Goal: Check status: Check status

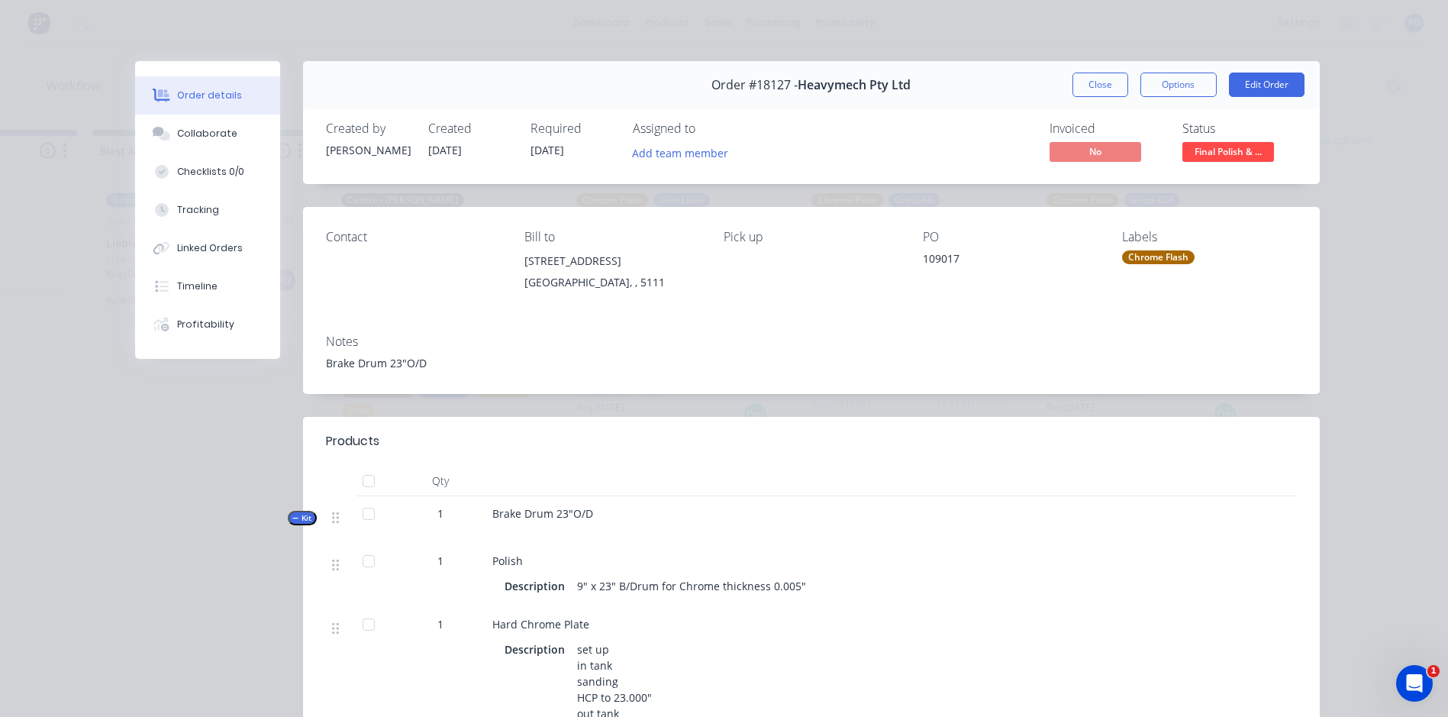
scroll to position [807, 0]
click at [1085, 93] on button "Close" at bounding box center [1100, 85] width 56 height 24
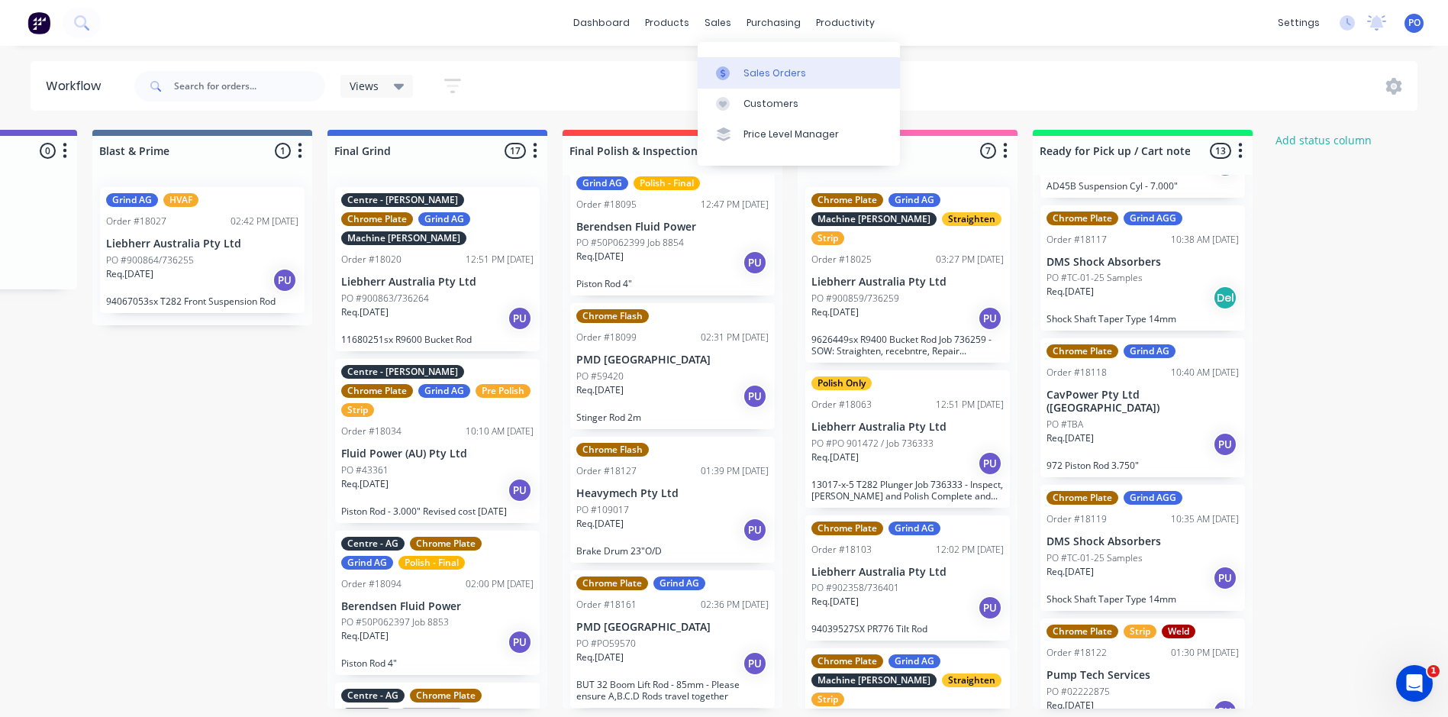
click at [769, 78] on div "Sales Orders" at bounding box center [774, 73] width 63 height 14
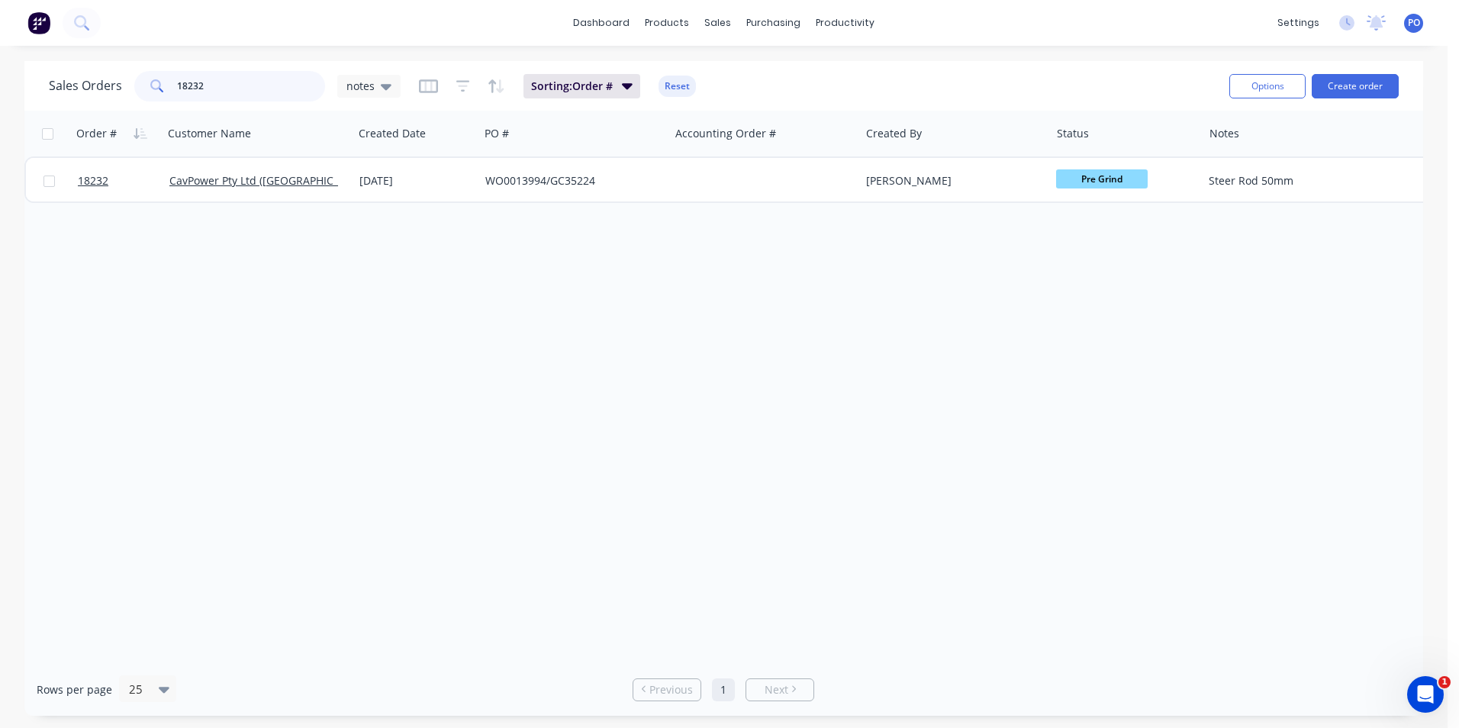
drag, startPoint x: 234, startPoint y: 89, endPoint x: 173, endPoint y: 89, distance: 60.3
click at [173, 89] on div "18232" at bounding box center [229, 86] width 191 height 31
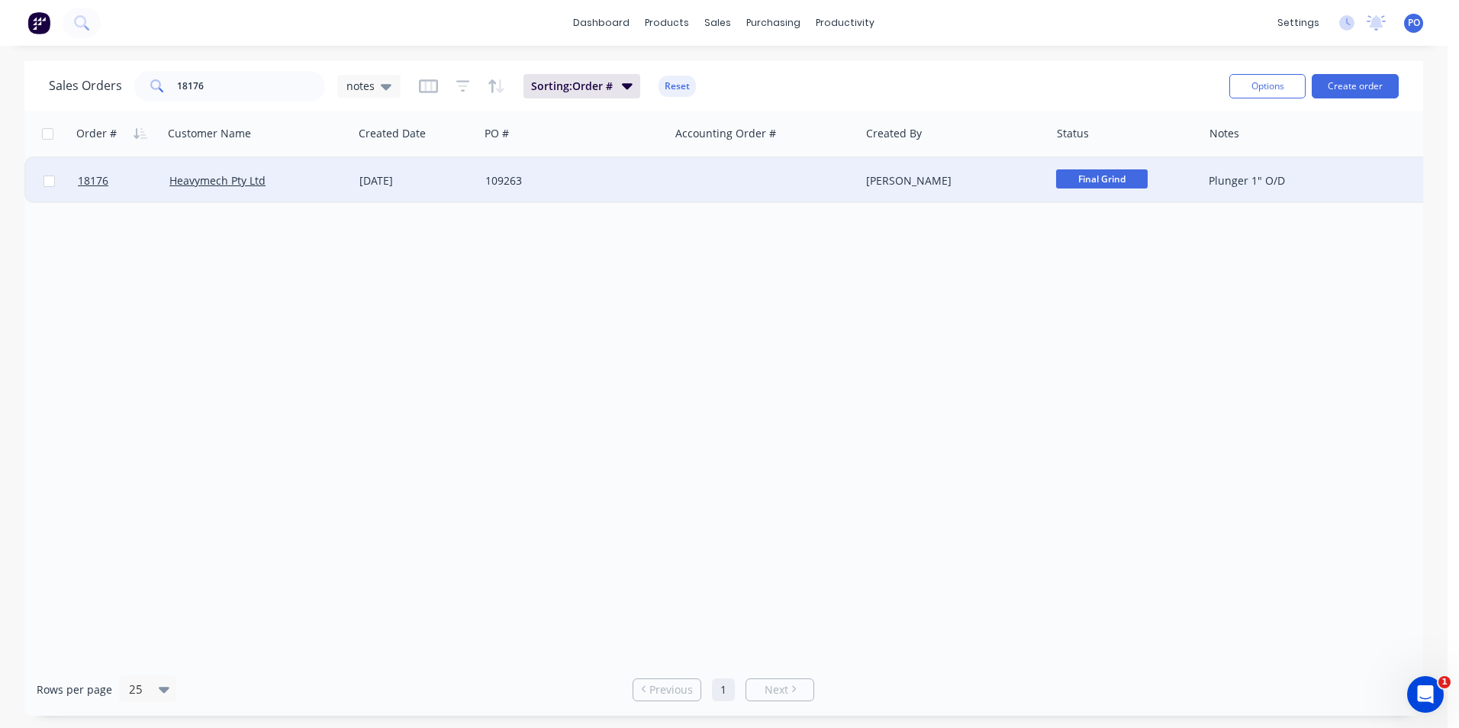
click at [1132, 182] on span "Final Grind" at bounding box center [1102, 178] width 92 height 19
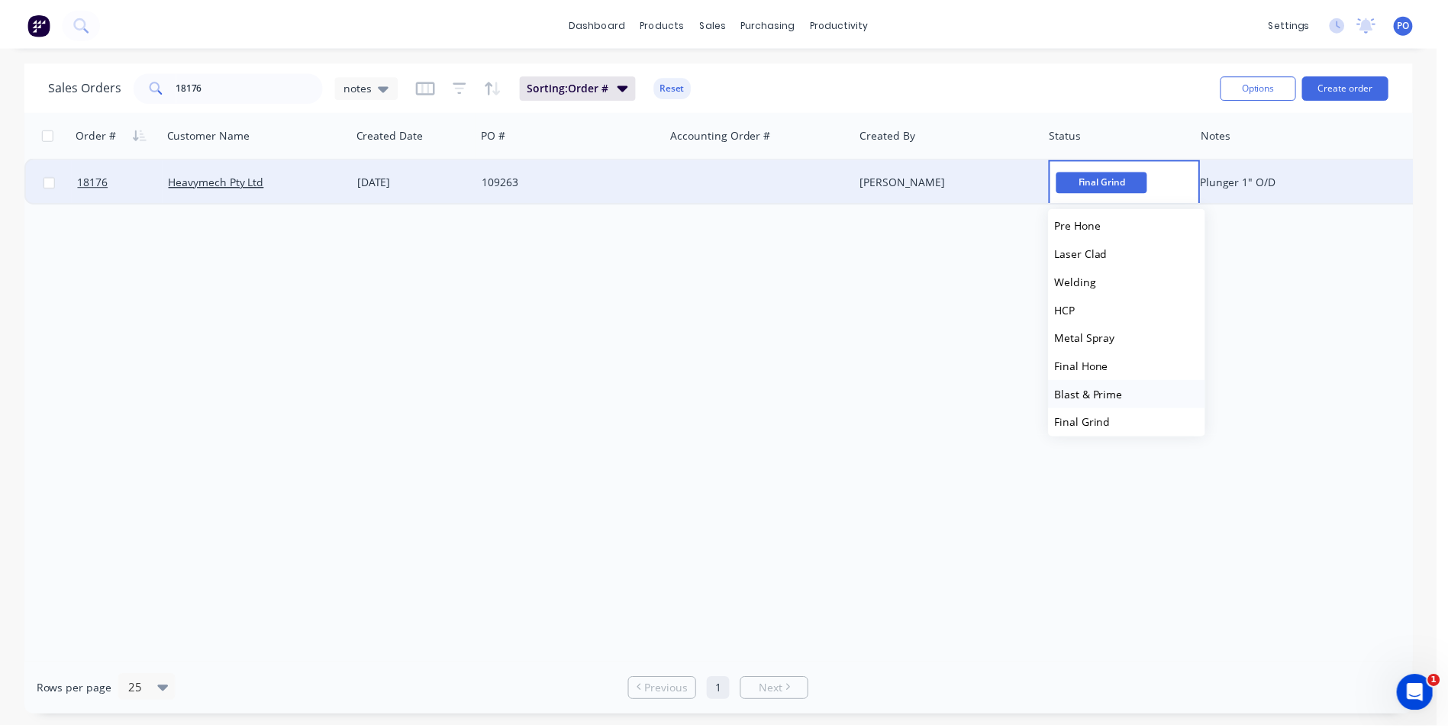
scroll to position [305, 0]
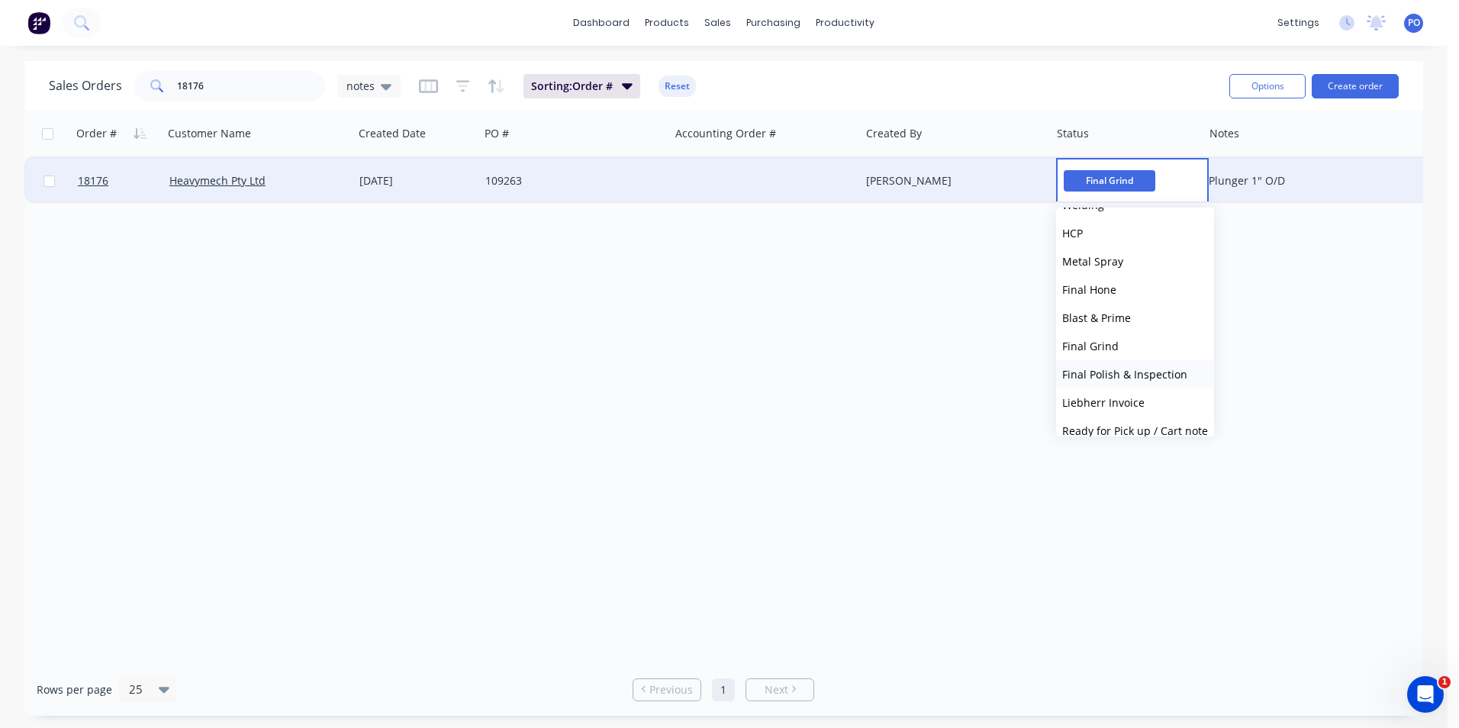
click at [1142, 372] on span "Final Polish & Inspection" at bounding box center [1124, 374] width 125 height 15
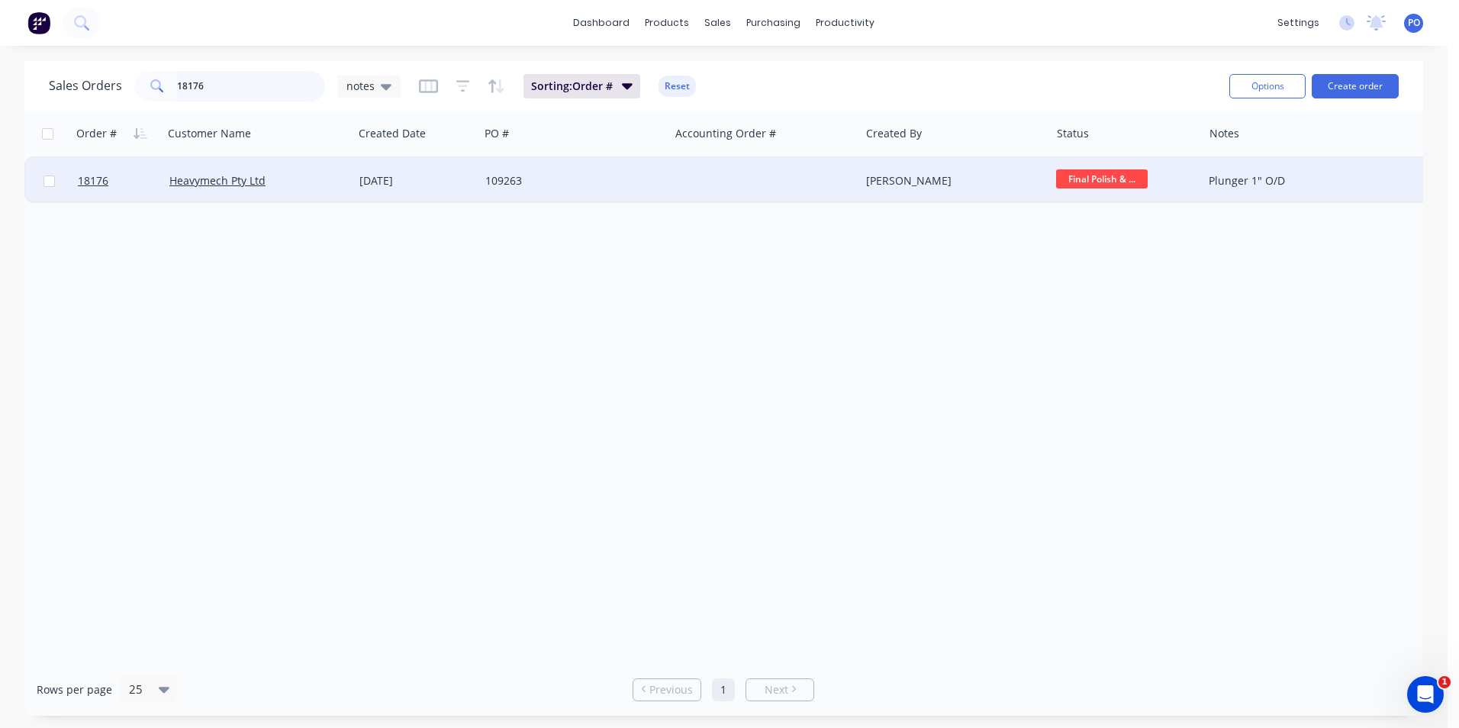
click at [194, 86] on input "18176" at bounding box center [251, 86] width 149 height 31
click at [202, 87] on input "18176" at bounding box center [251, 86] width 149 height 31
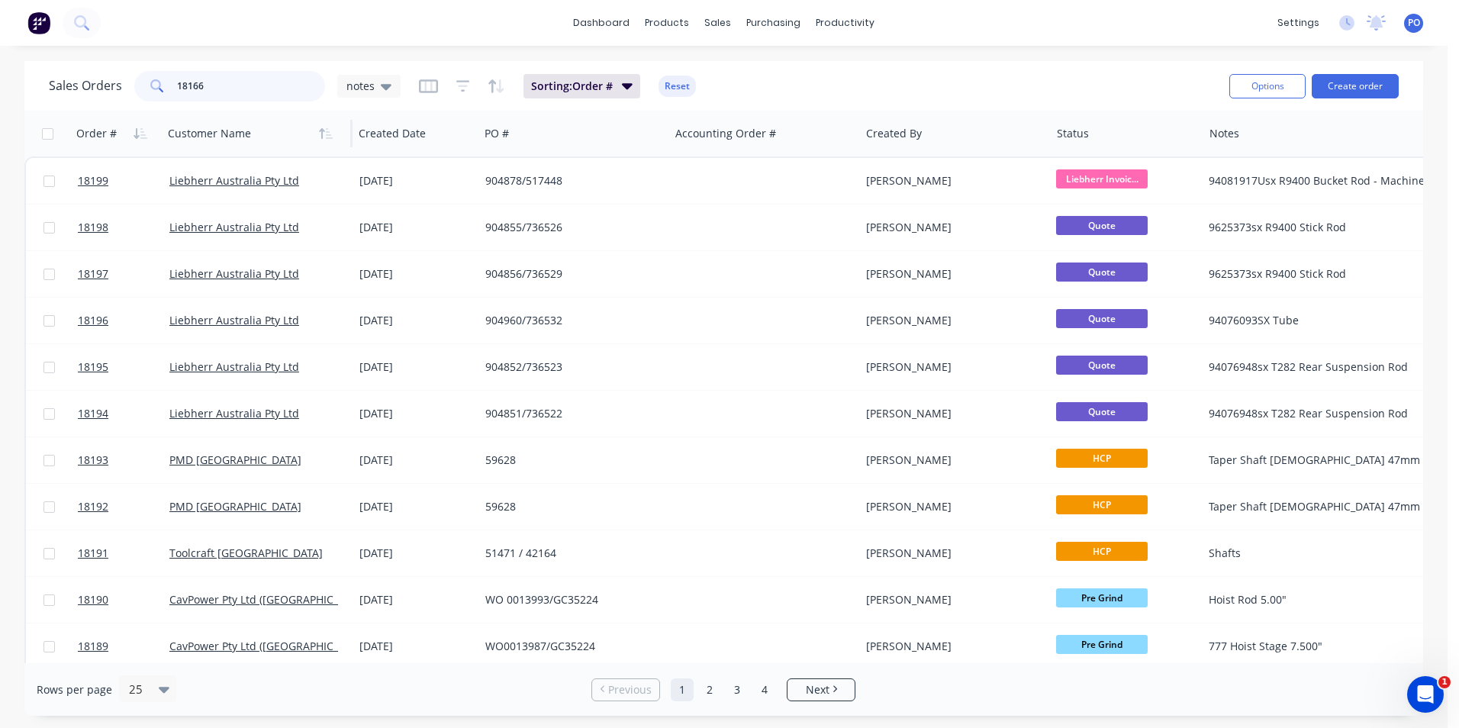
type input "18166"
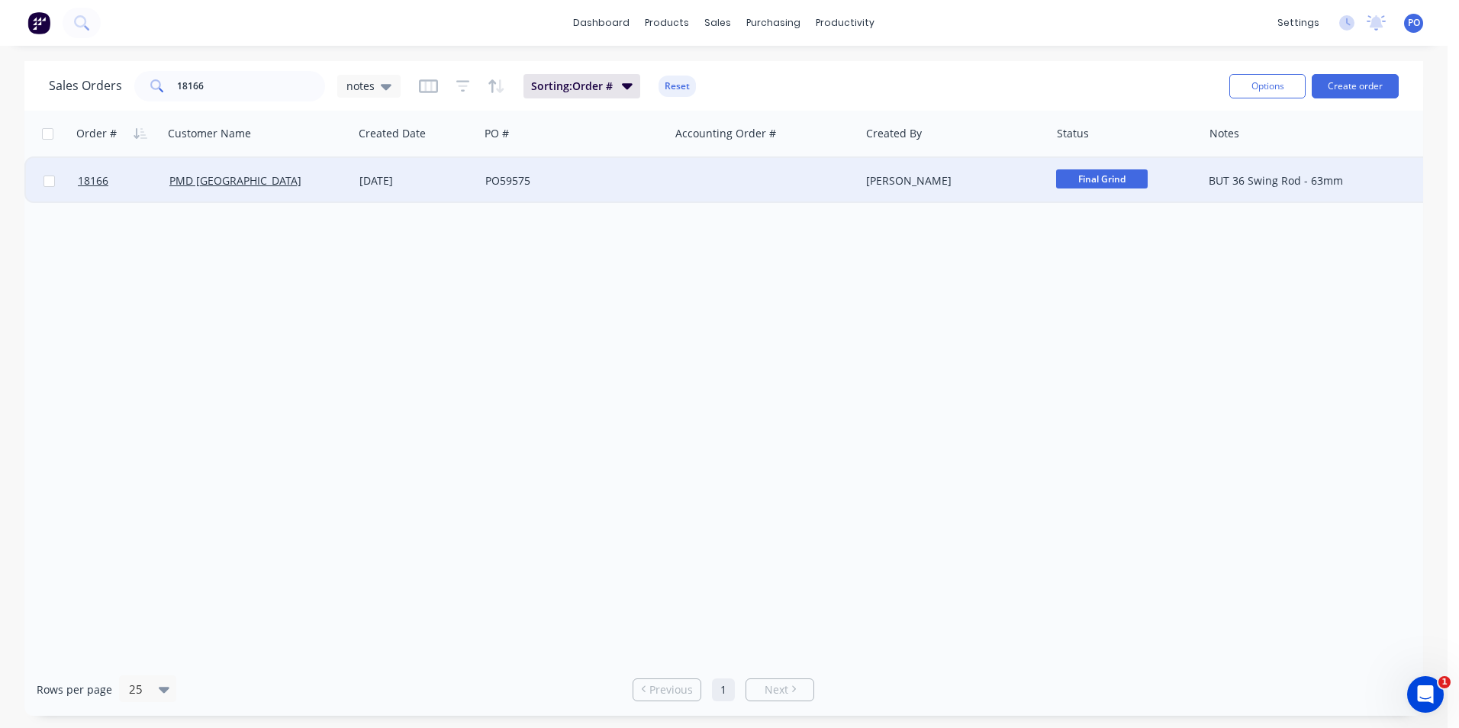
click at [808, 180] on div at bounding box center [765, 181] width 190 height 46
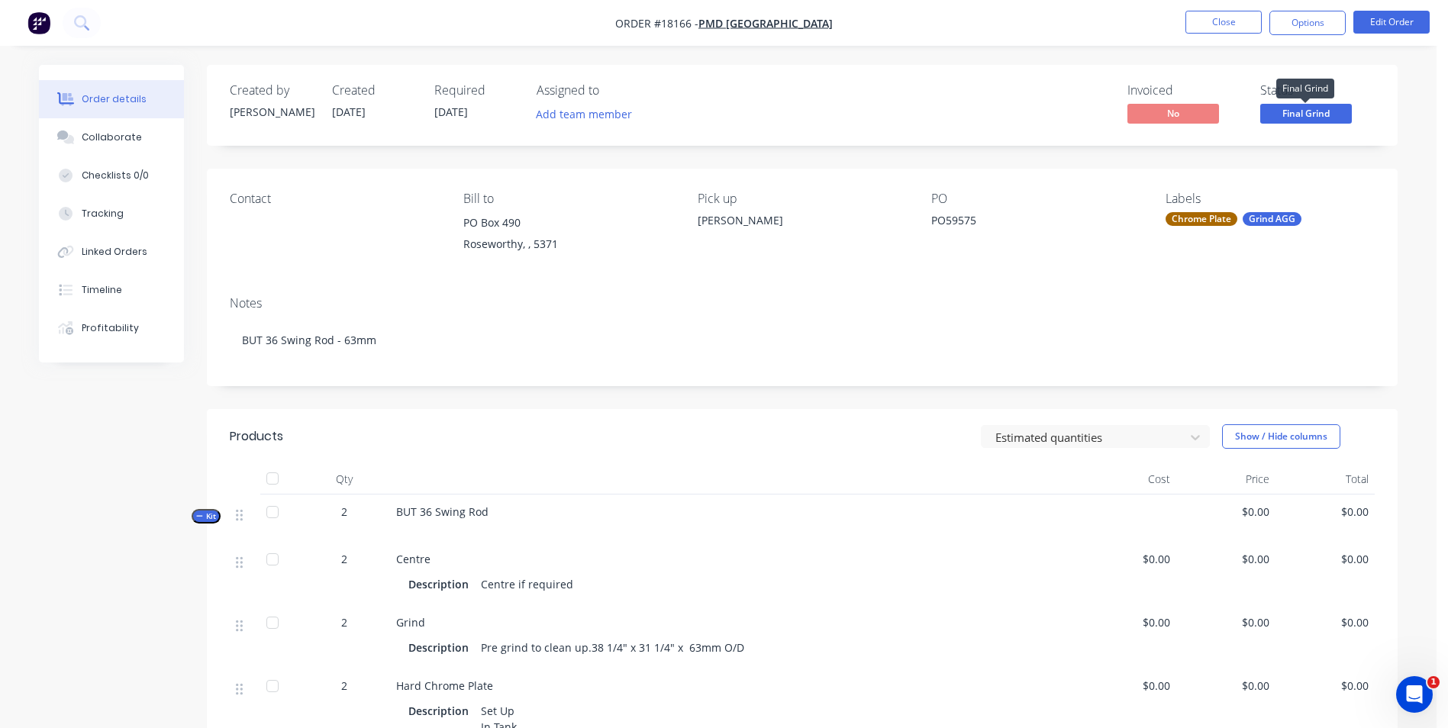
click at [1331, 118] on span "Final Grind" at bounding box center [1306, 113] width 92 height 19
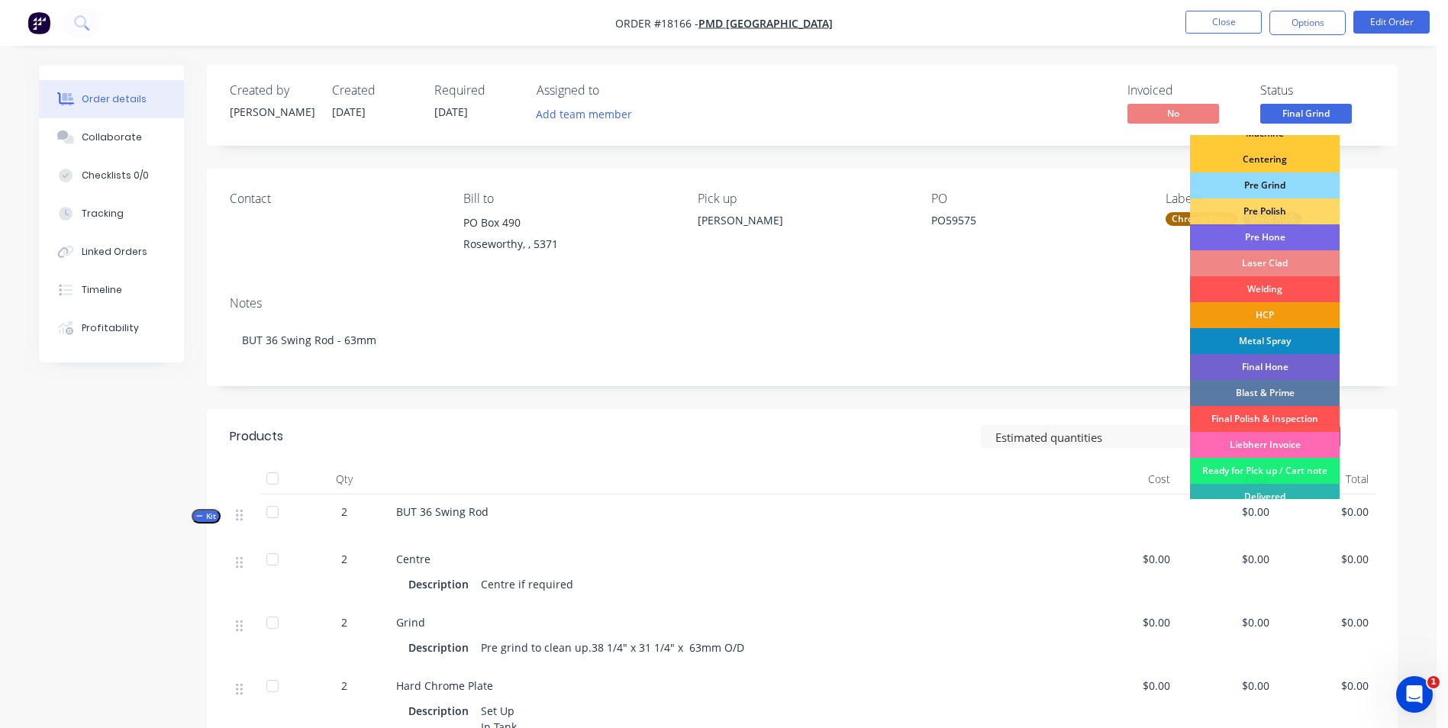
scroll to position [153, 0]
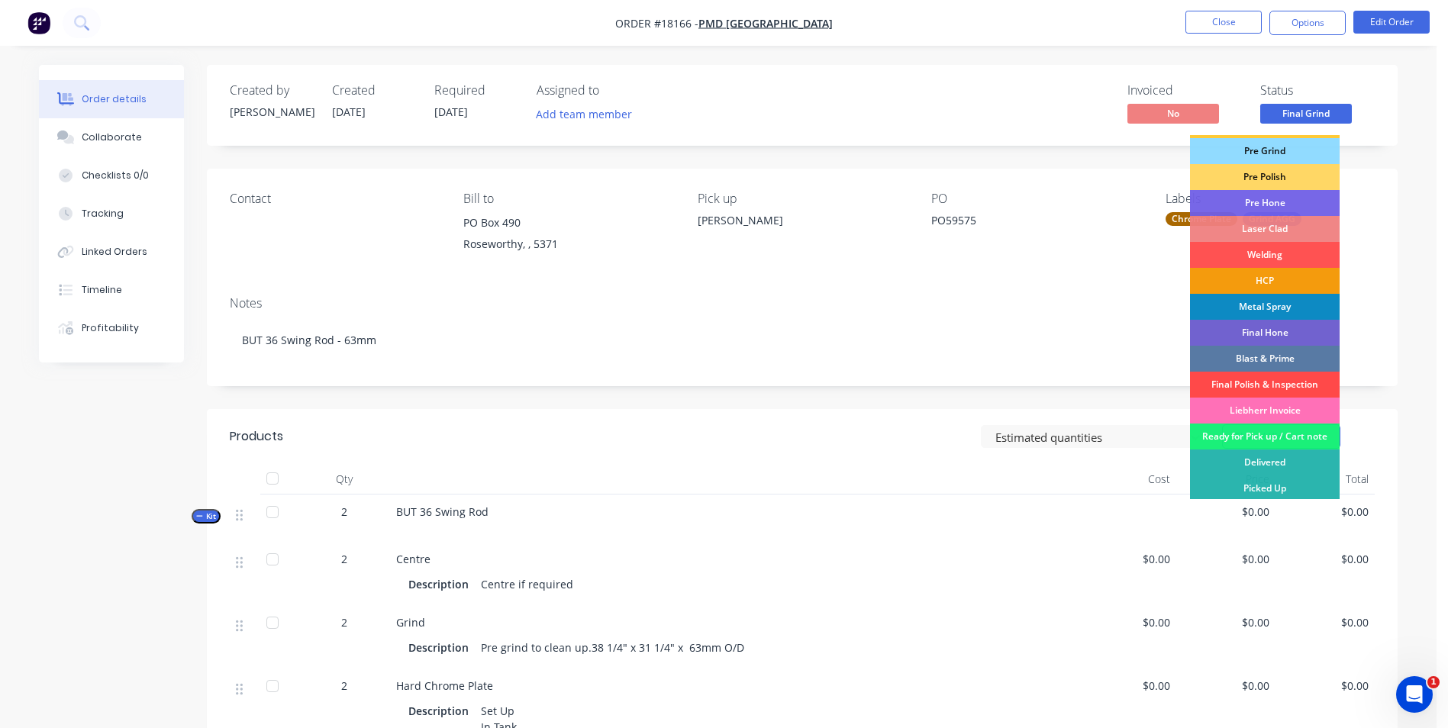
click at [1284, 381] on div "Final Polish & Inspection" at bounding box center [1265, 385] width 150 height 26
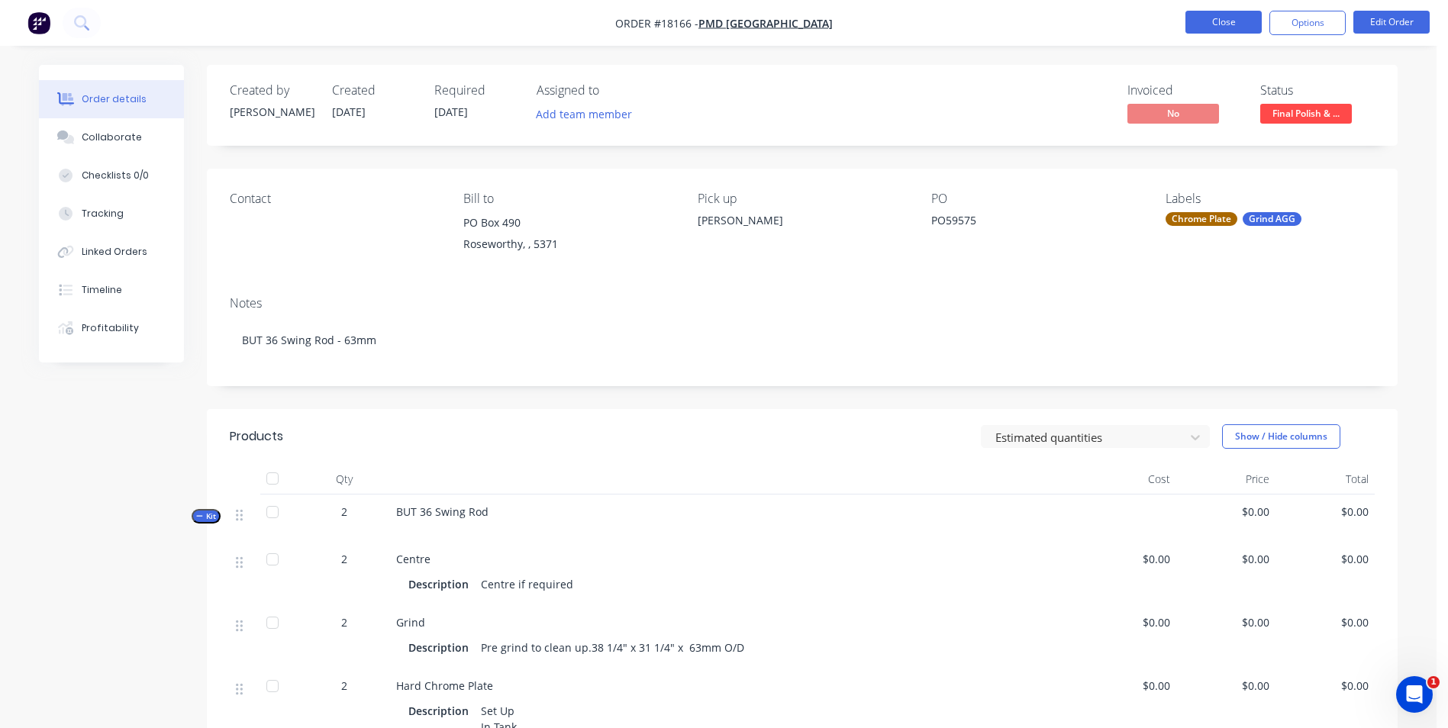
click at [1210, 20] on button "Close" at bounding box center [1223, 22] width 76 height 23
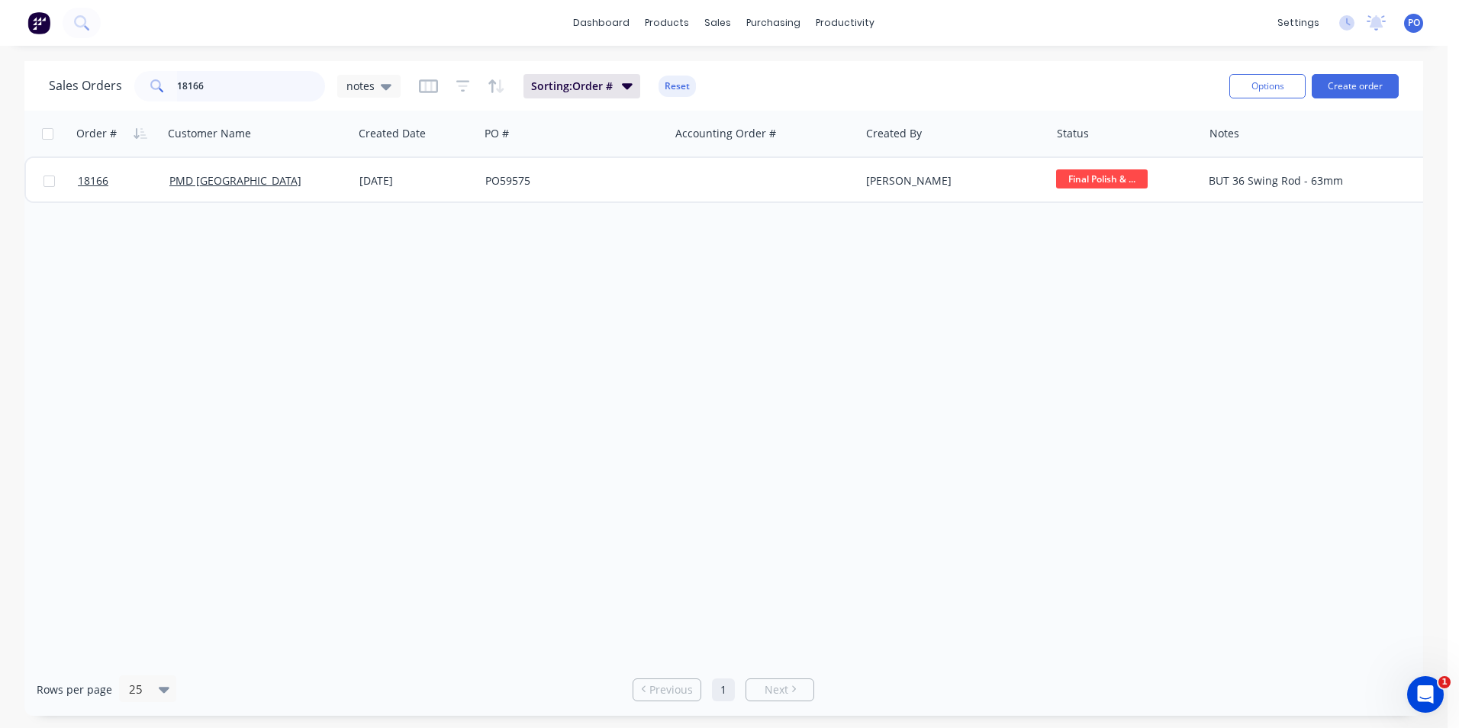
click at [211, 96] on input "18166" at bounding box center [251, 86] width 149 height 31
type input "18169"
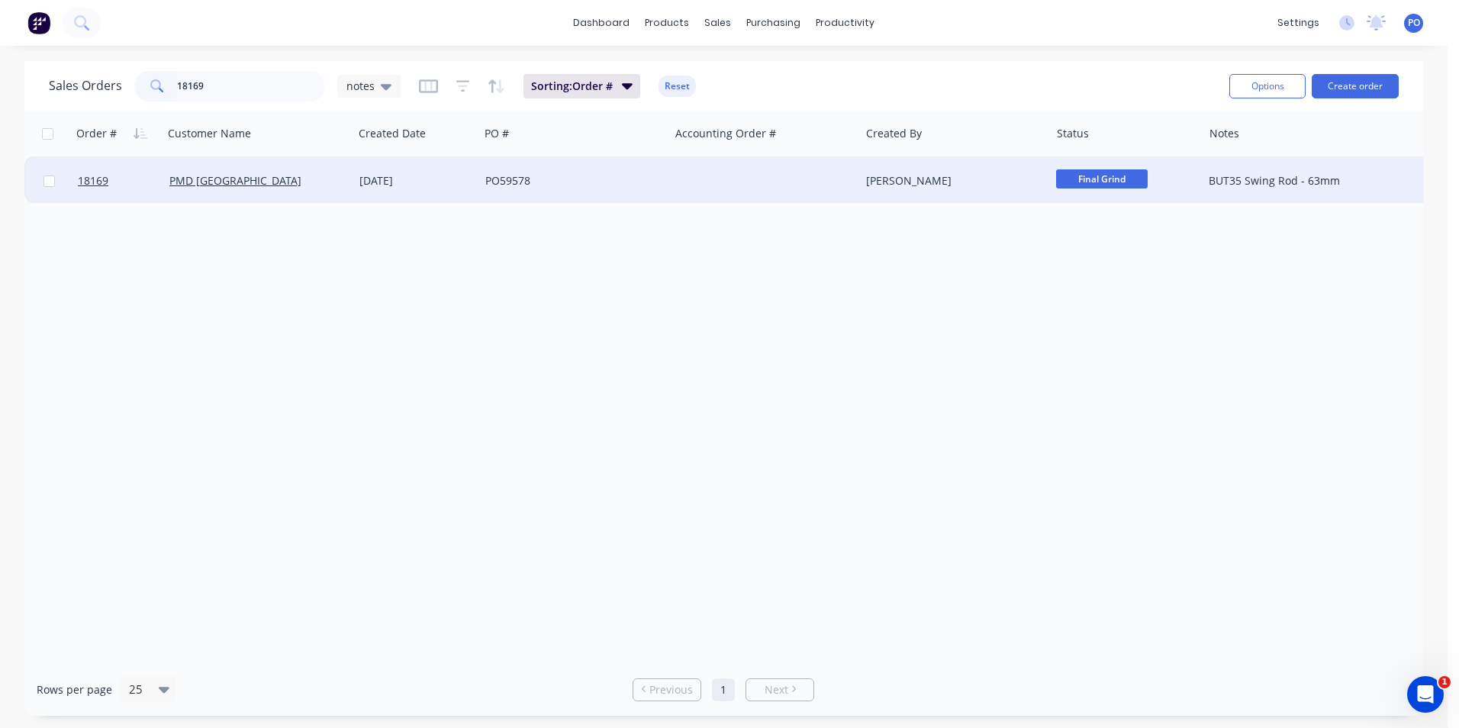
click at [682, 175] on div at bounding box center [765, 181] width 190 height 46
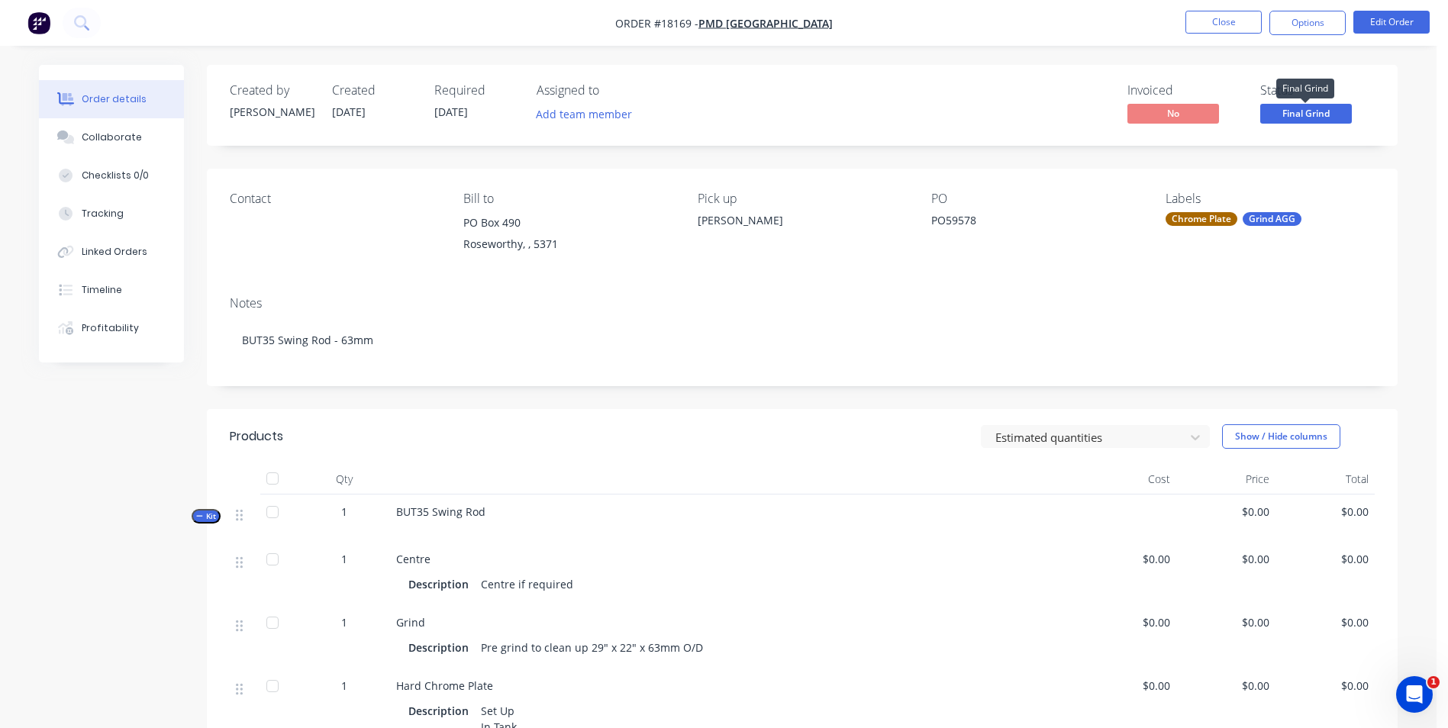
click at [1320, 118] on span "Final Grind" at bounding box center [1306, 113] width 92 height 19
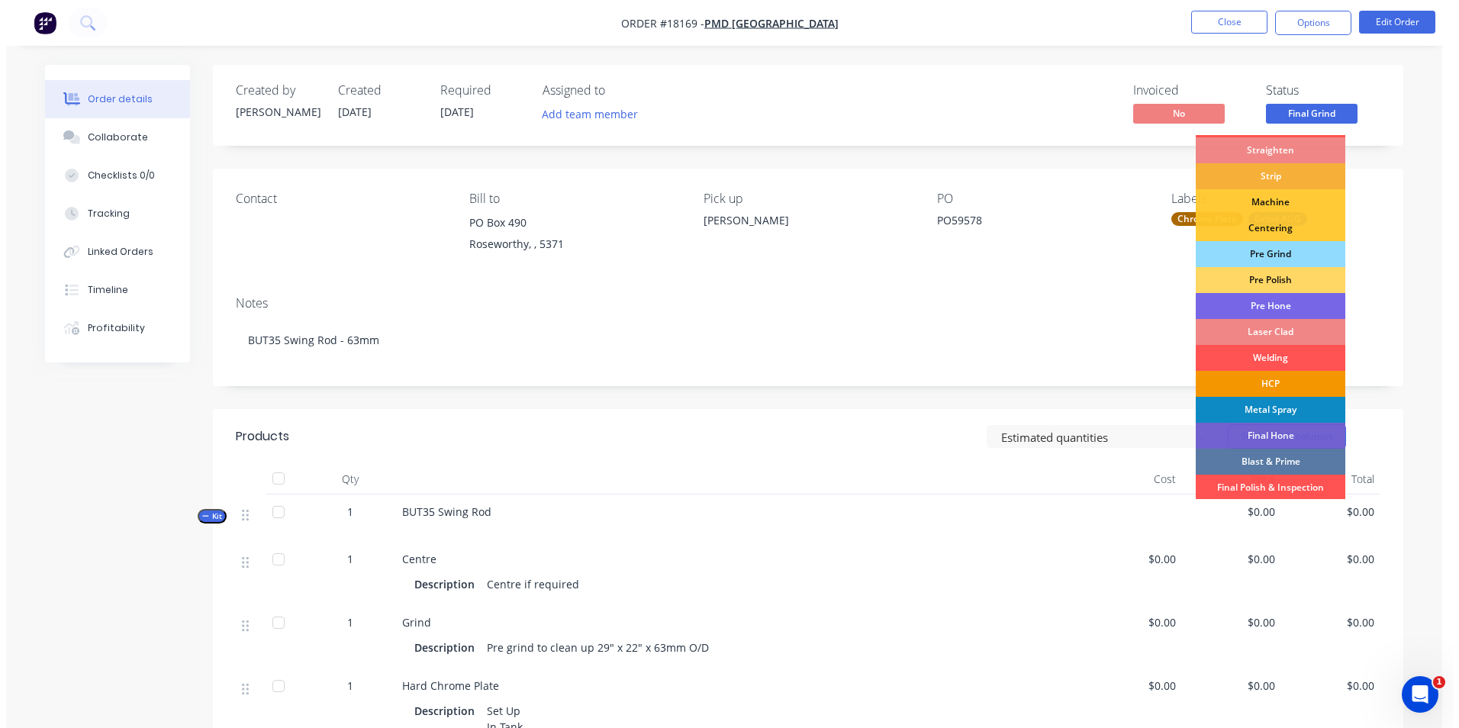
scroll to position [153, 0]
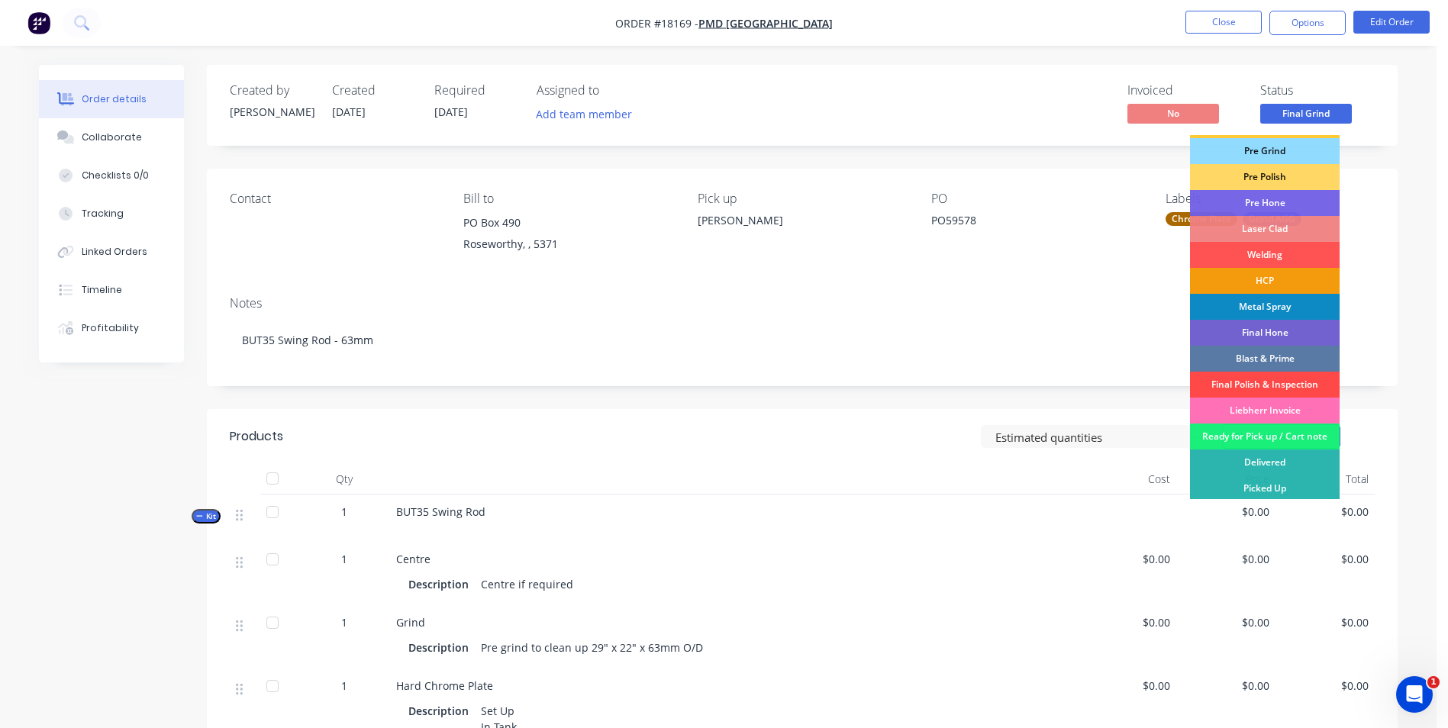
click at [1296, 382] on div "Final Polish & Inspection" at bounding box center [1265, 385] width 150 height 26
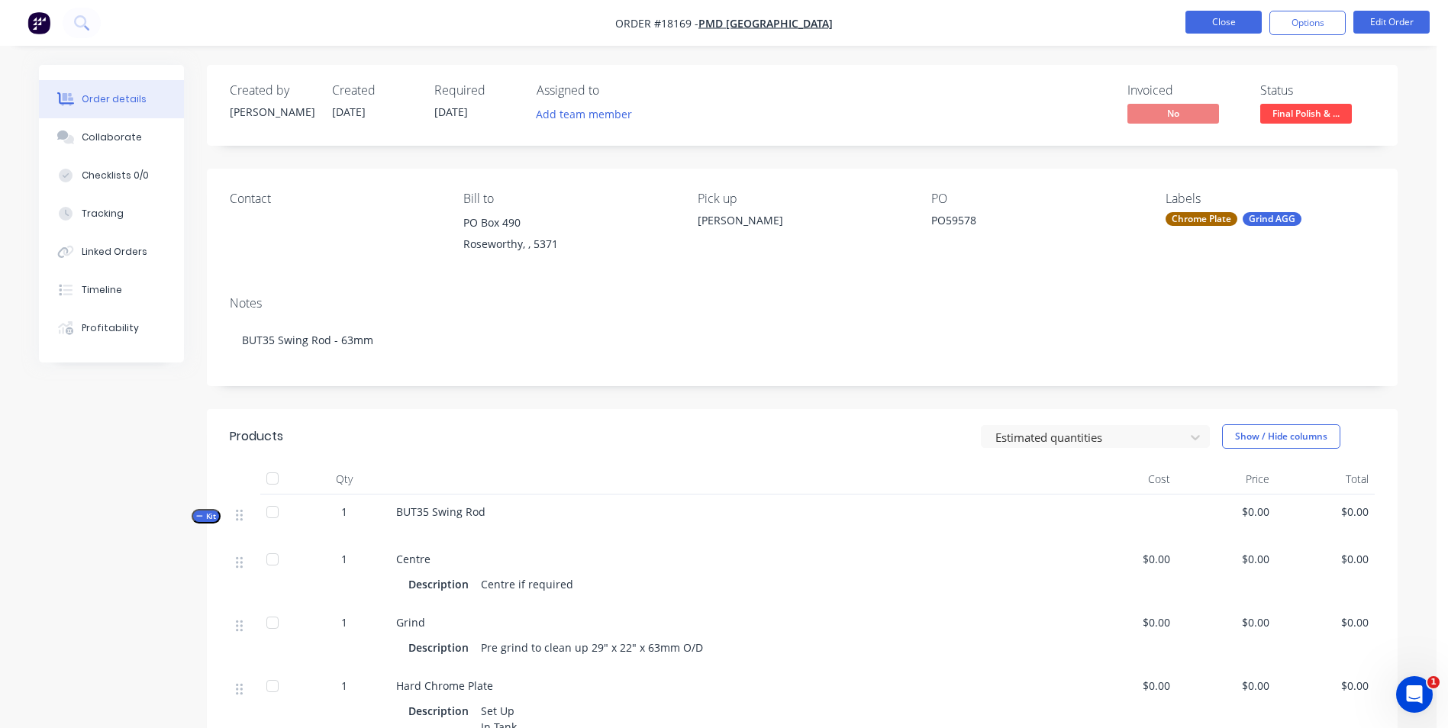
click at [1253, 23] on button "Close" at bounding box center [1223, 22] width 76 height 23
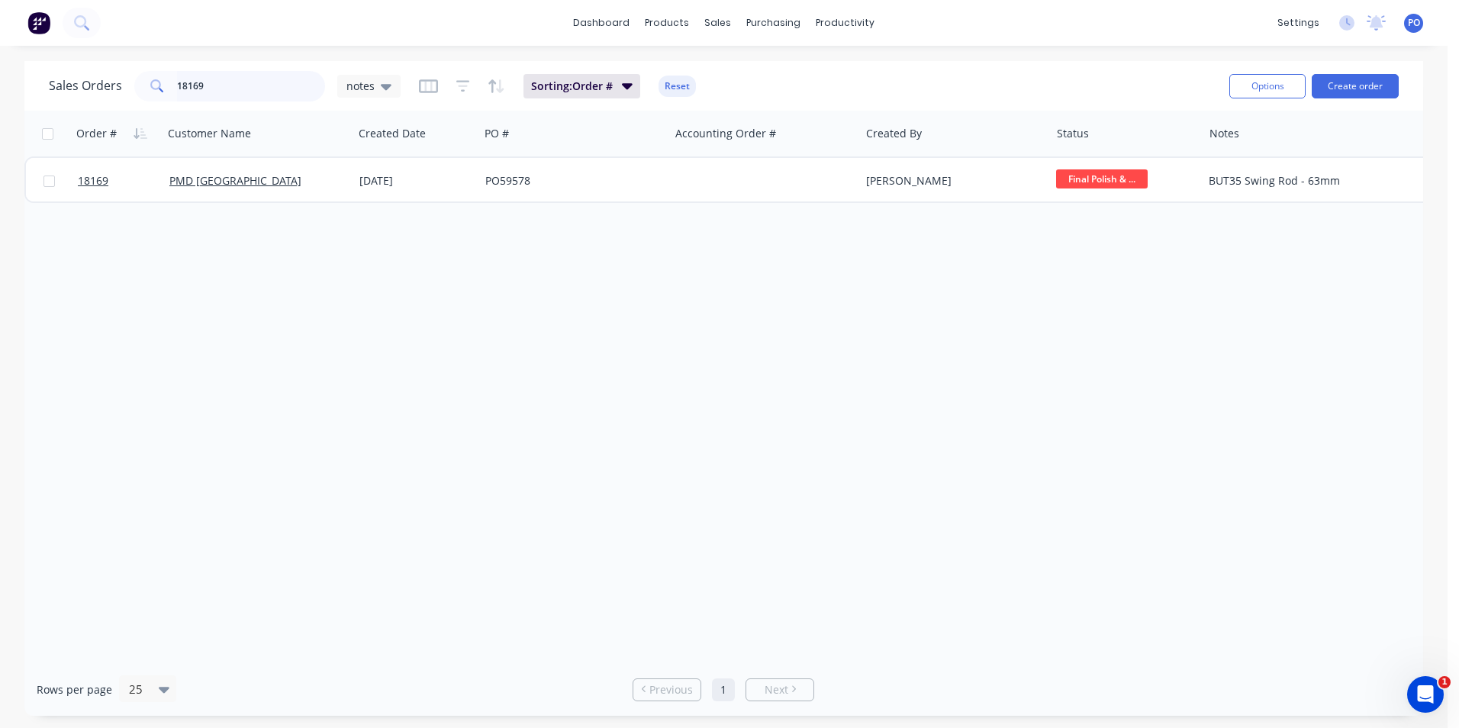
click at [200, 87] on input "18169" at bounding box center [251, 86] width 149 height 31
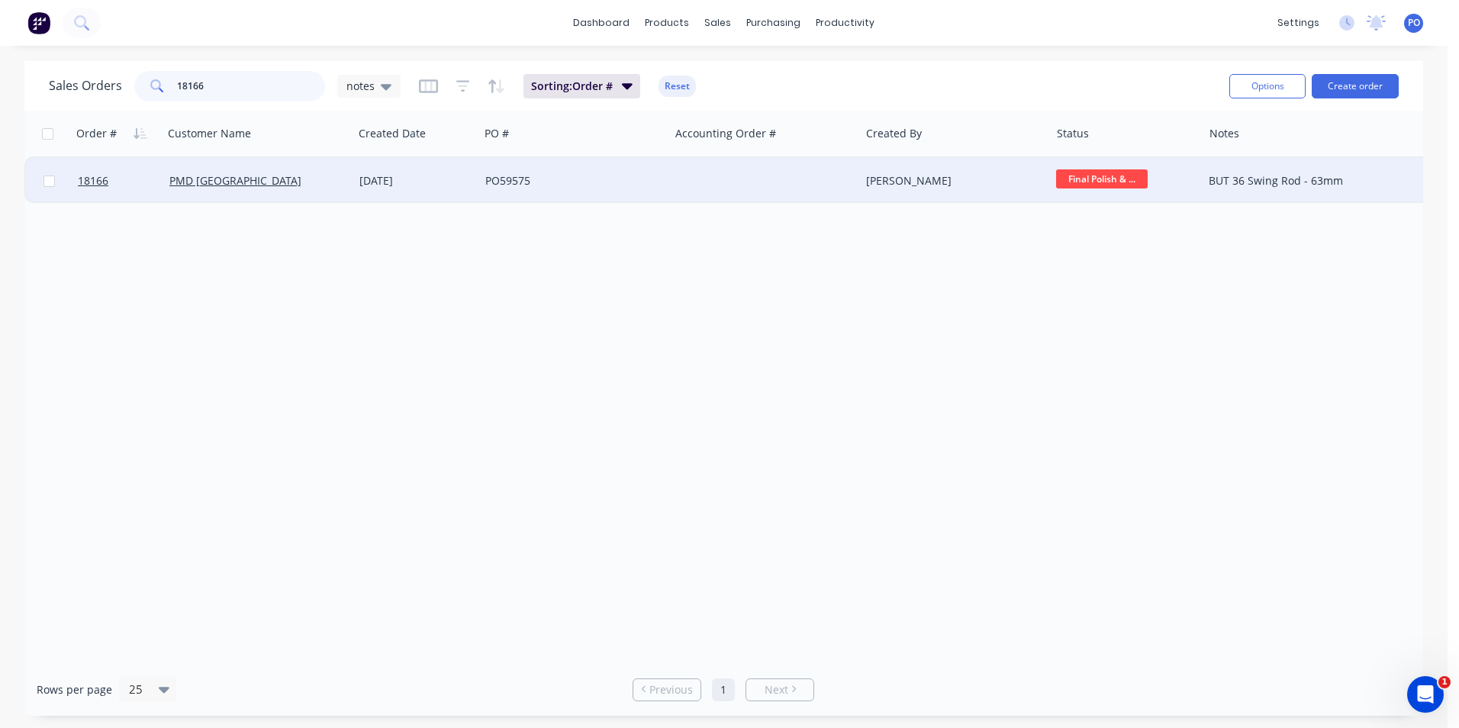
type input "18166"
click at [763, 179] on div at bounding box center [765, 181] width 190 height 46
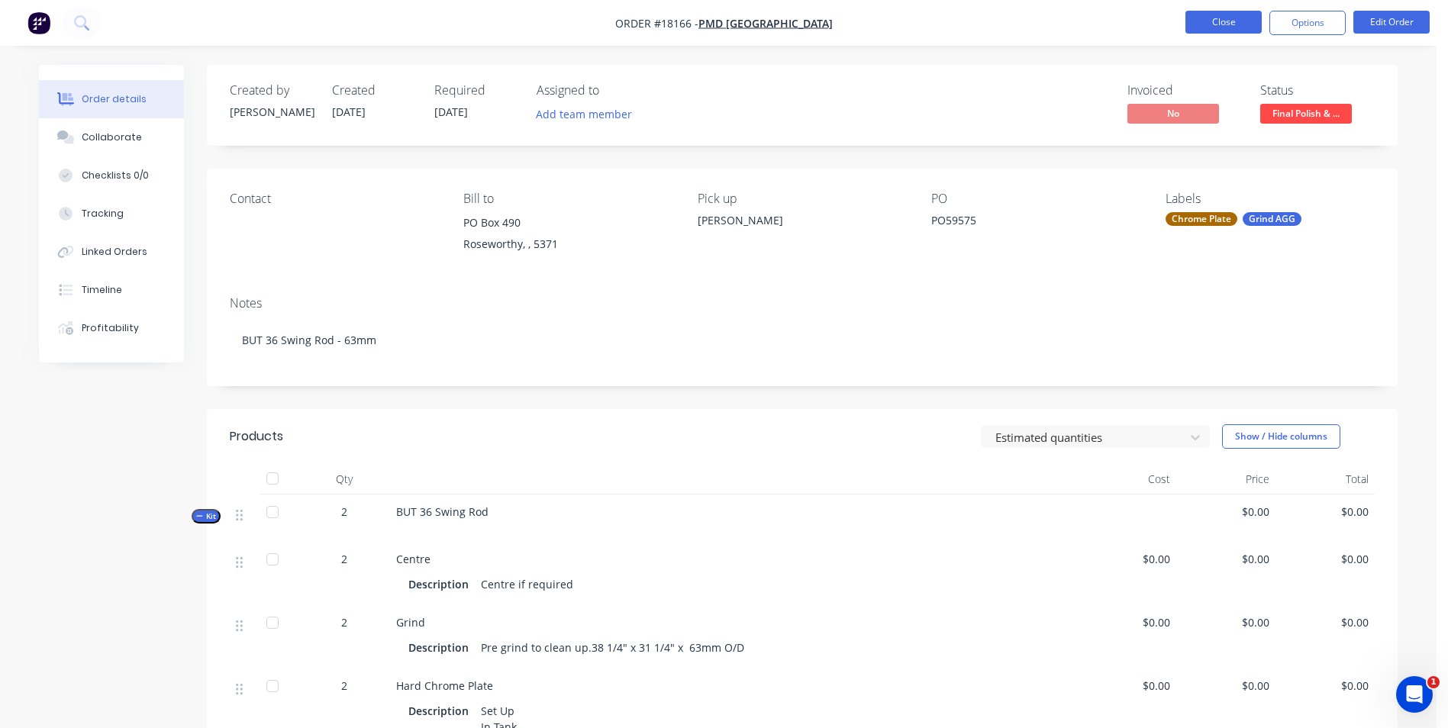
click at [1218, 23] on button "Close" at bounding box center [1223, 22] width 76 height 23
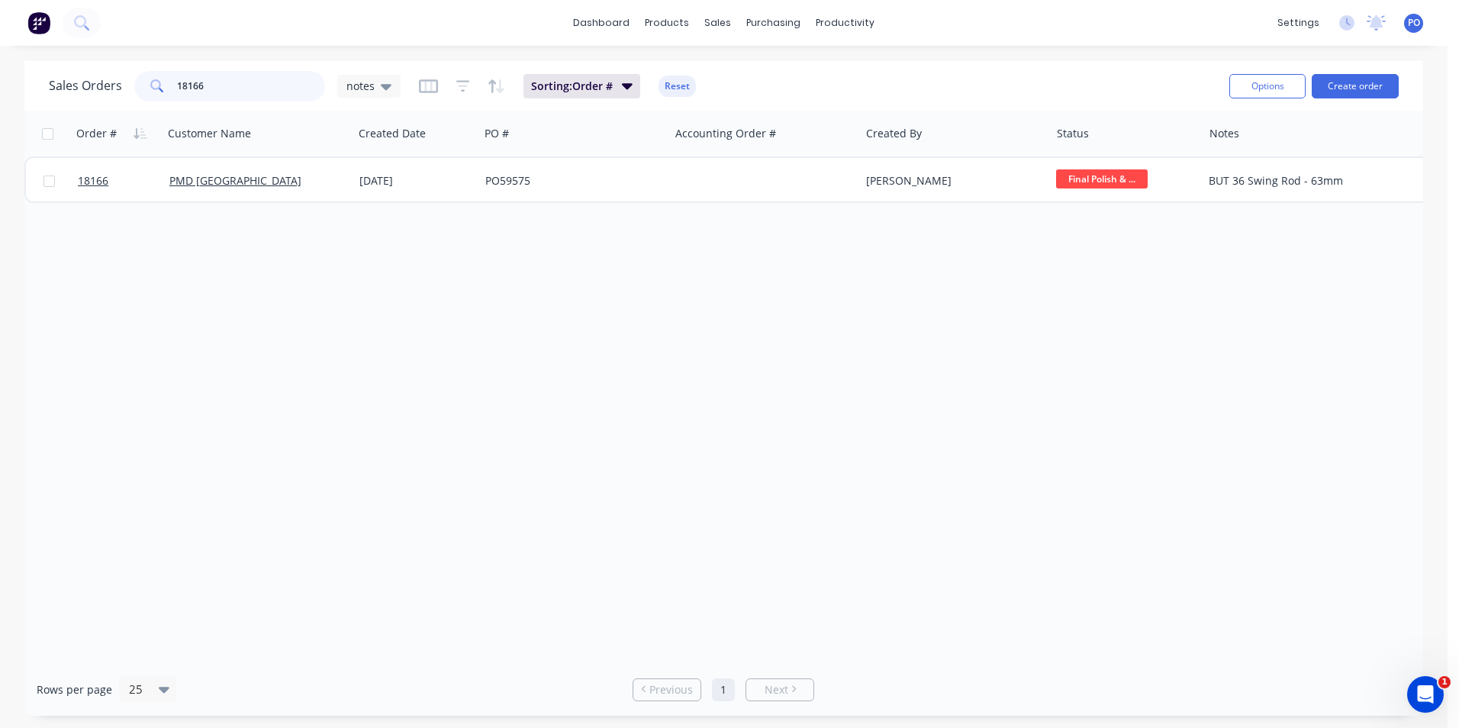
click at [227, 87] on input "18166" at bounding box center [251, 86] width 149 height 31
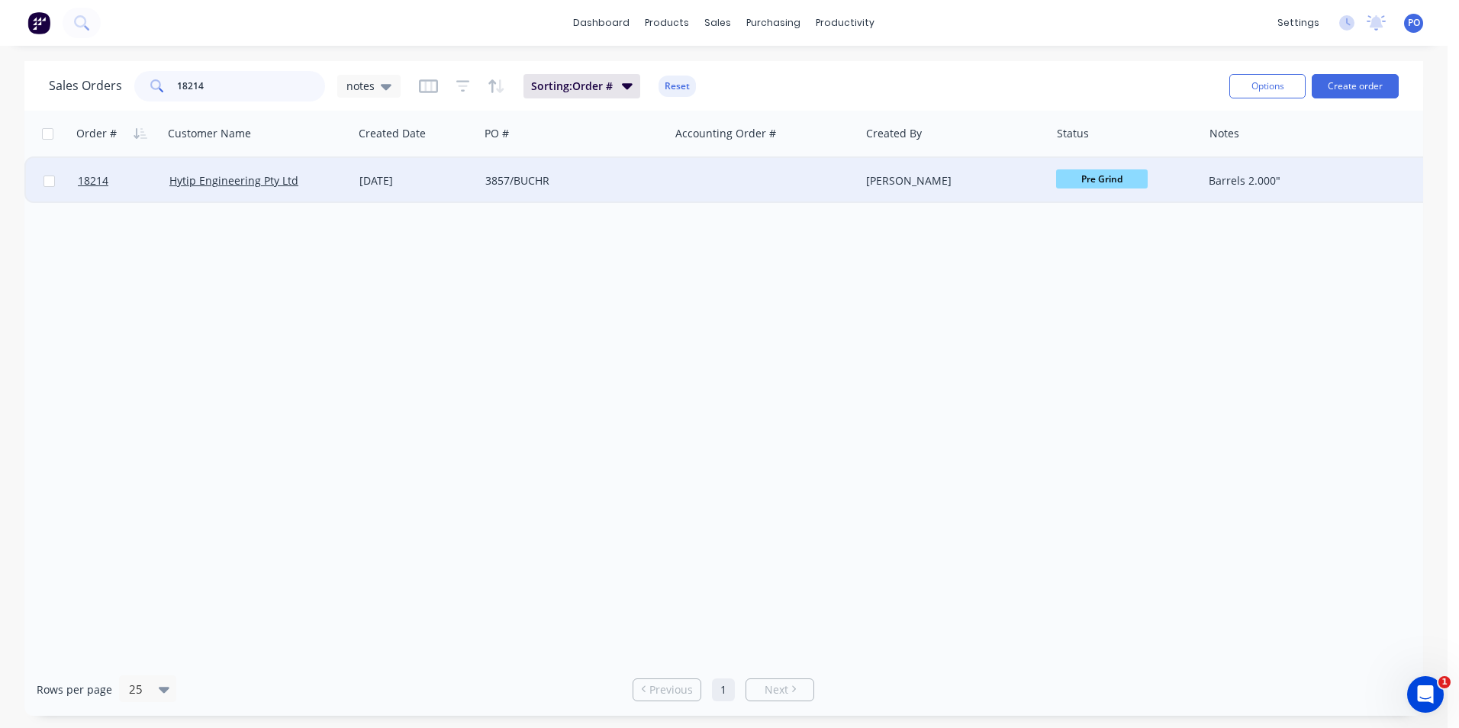
type input "18214"
click at [669, 182] on div "3857/BUCHR" at bounding box center [574, 181] width 190 height 46
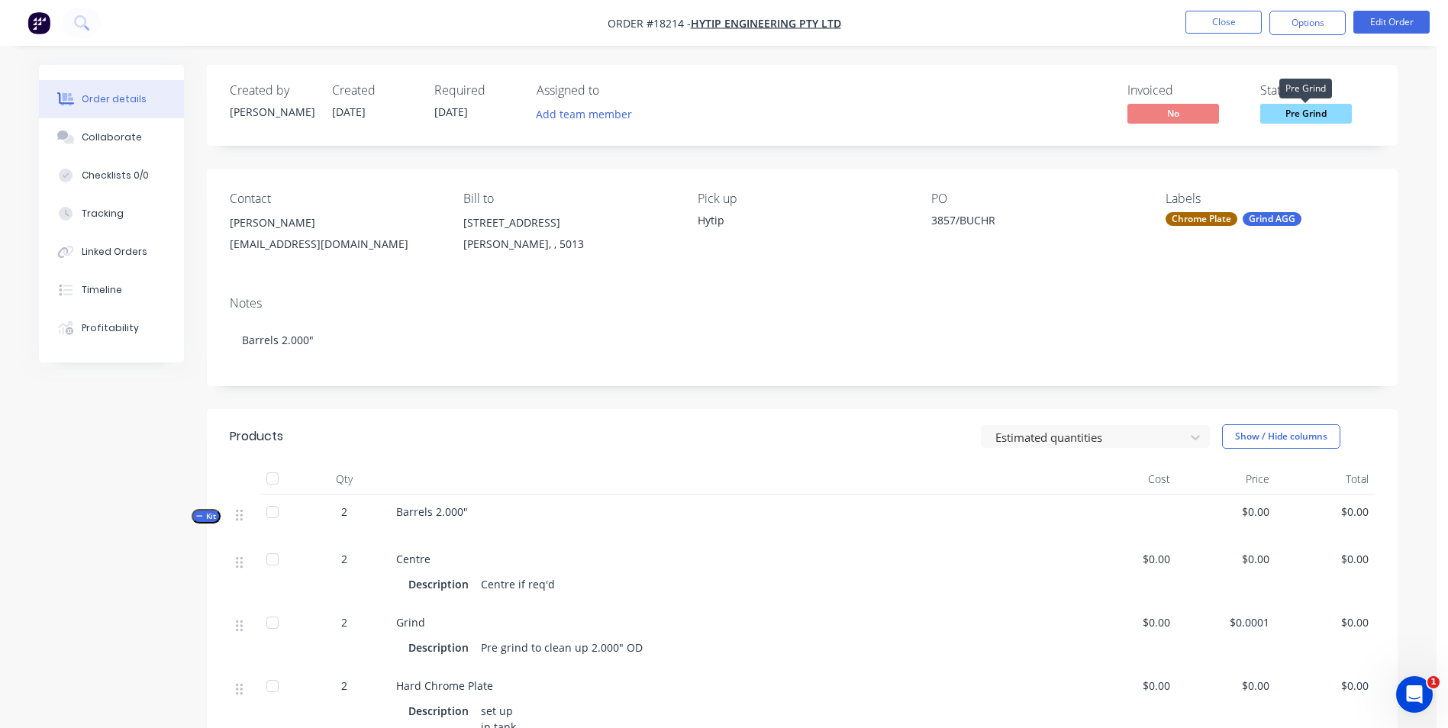
click at [1333, 111] on span "Pre Grind" at bounding box center [1306, 113] width 92 height 19
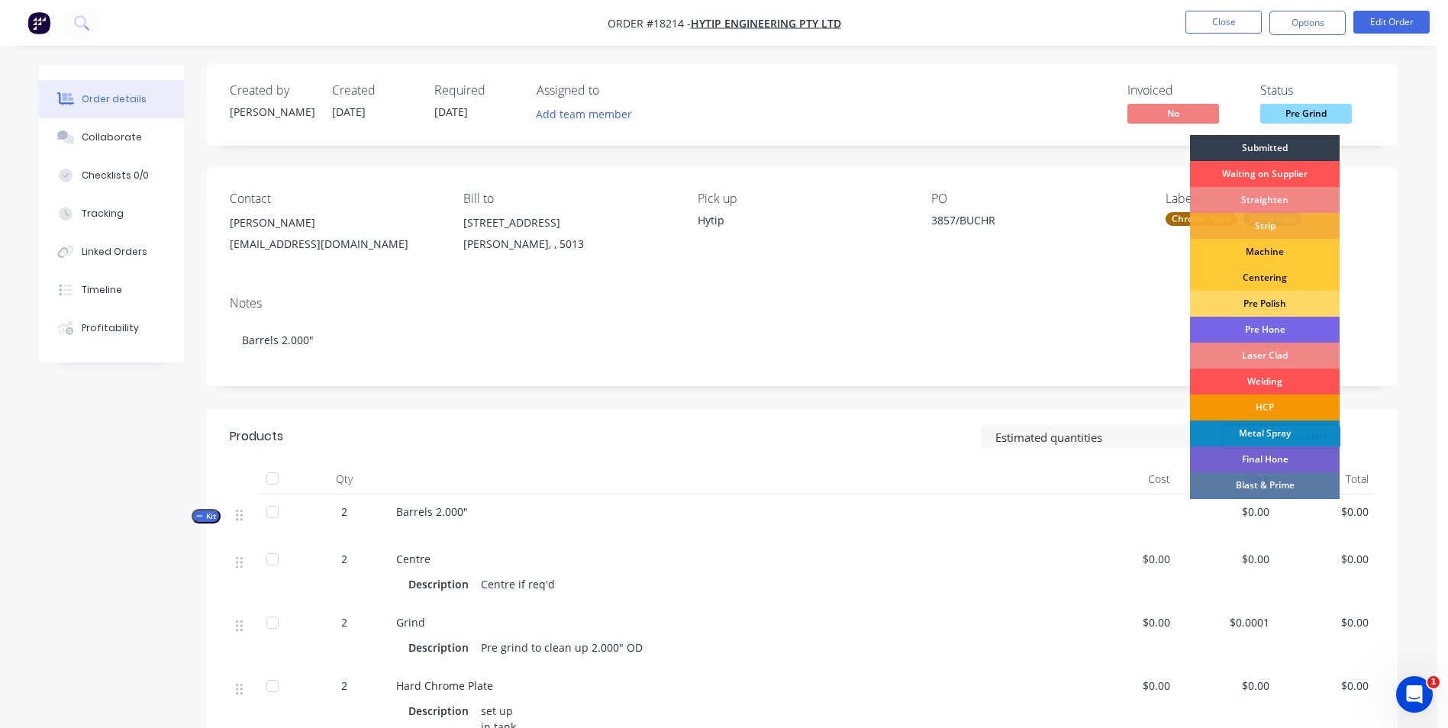
click at [1280, 407] on div "HCP" at bounding box center [1265, 408] width 150 height 26
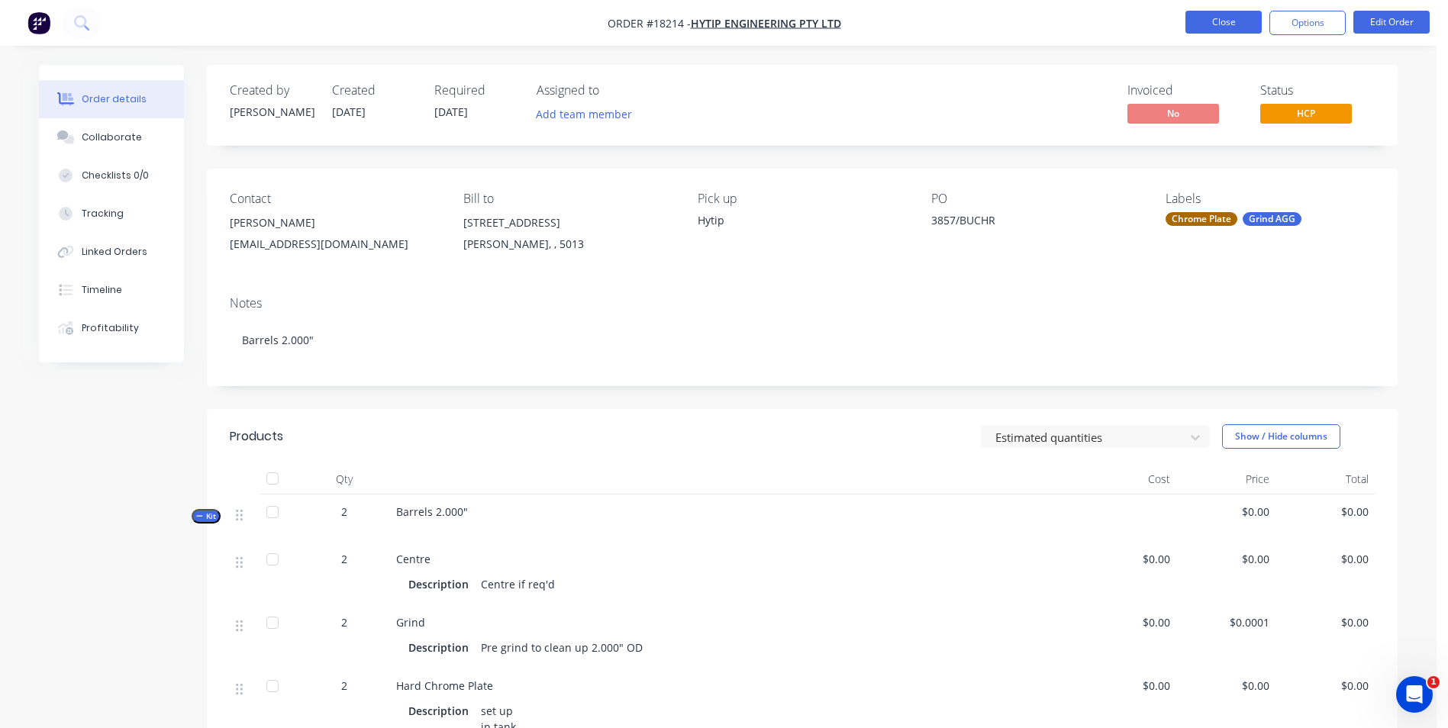
click at [1219, 27] on button "Close" at bounding box center [1223, 22] width 76 height 23
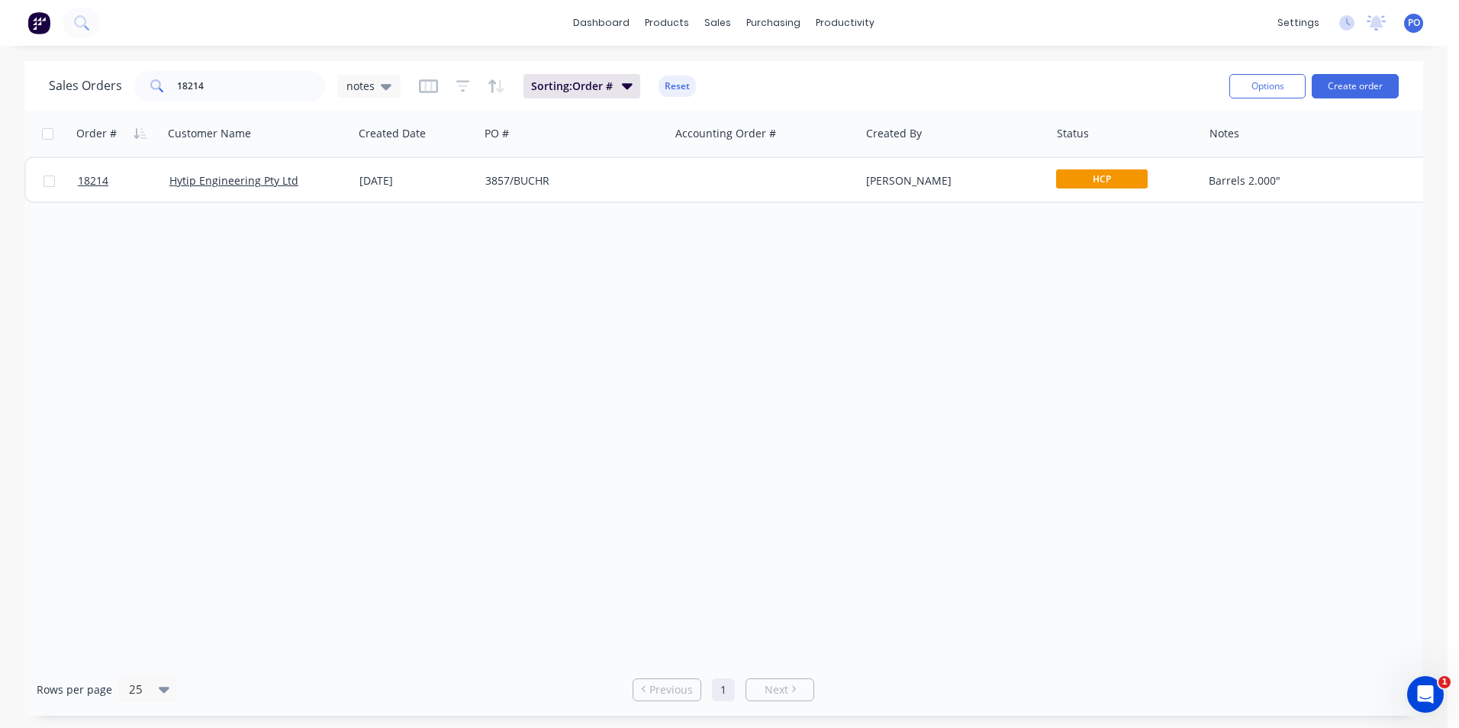
click at [38, 18] on img at bounding box center [38, 22] width 23 height 23
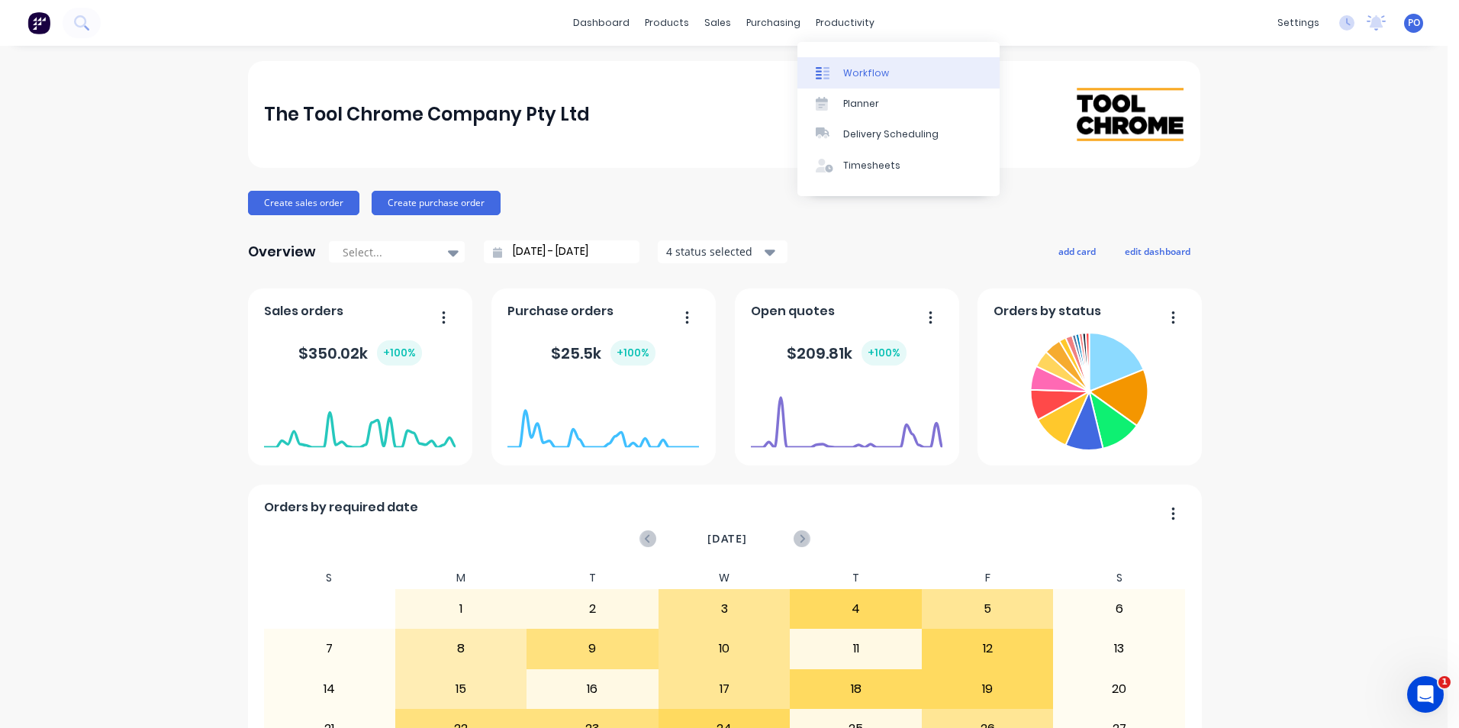
click at [853, 66] on div "Workflow" at bounding box center [866, 73] width 46 height 14
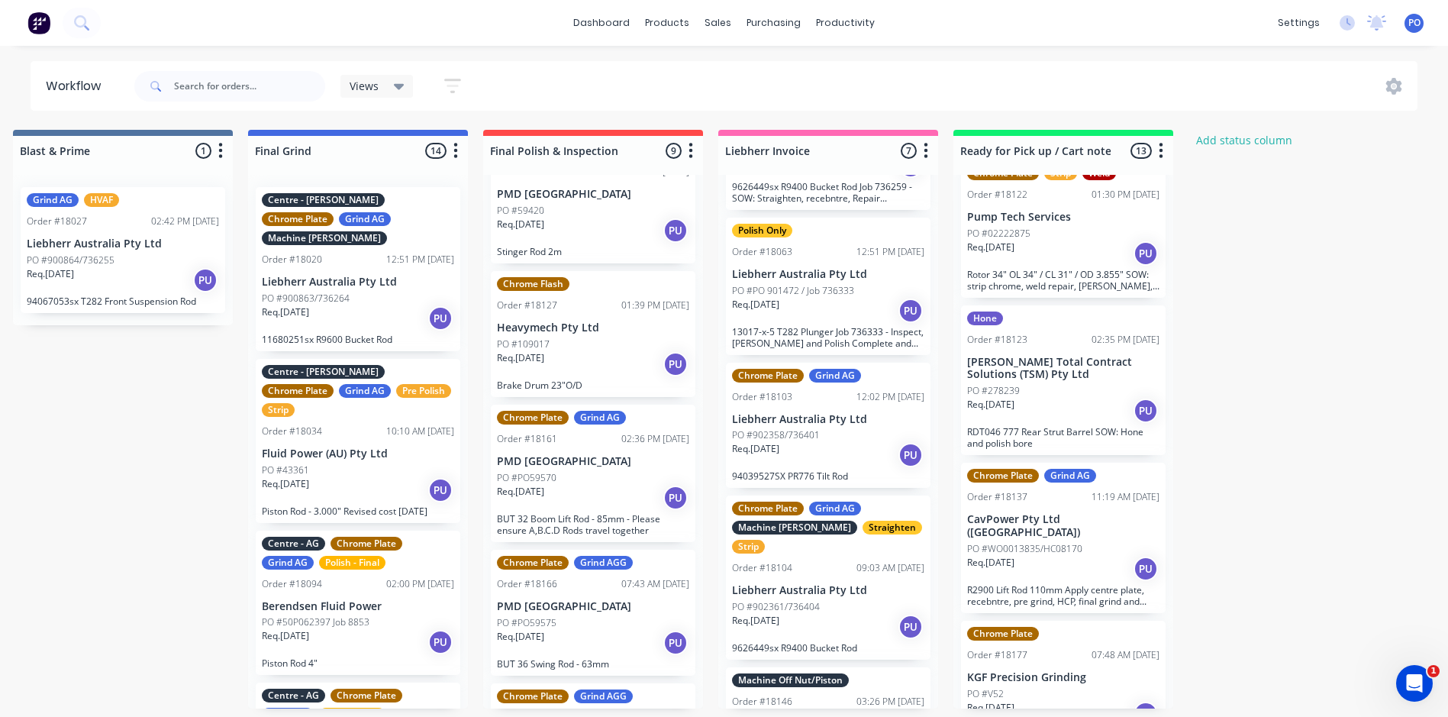
scroll to position [703, 0]
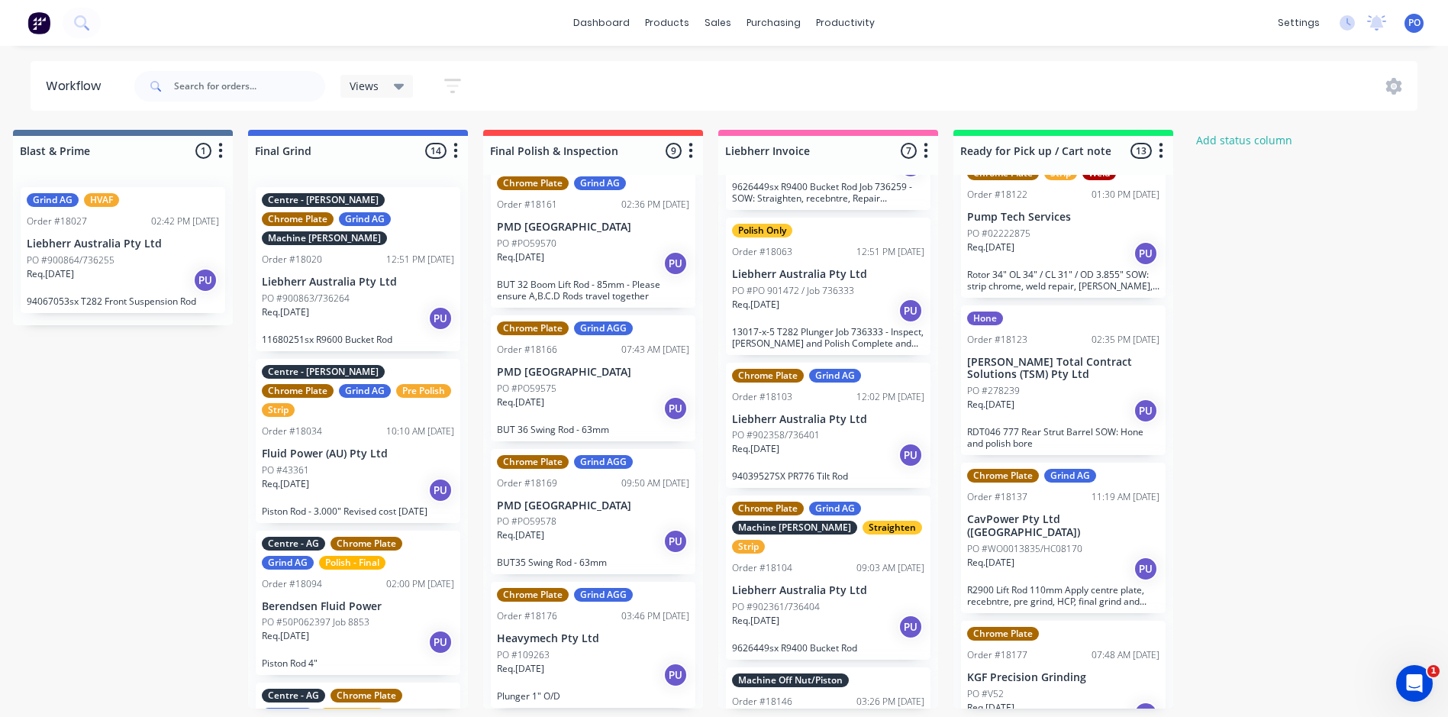
click at [615, 653] on div "PO #109263" at bounding box center [593, 655] width 192 height 14
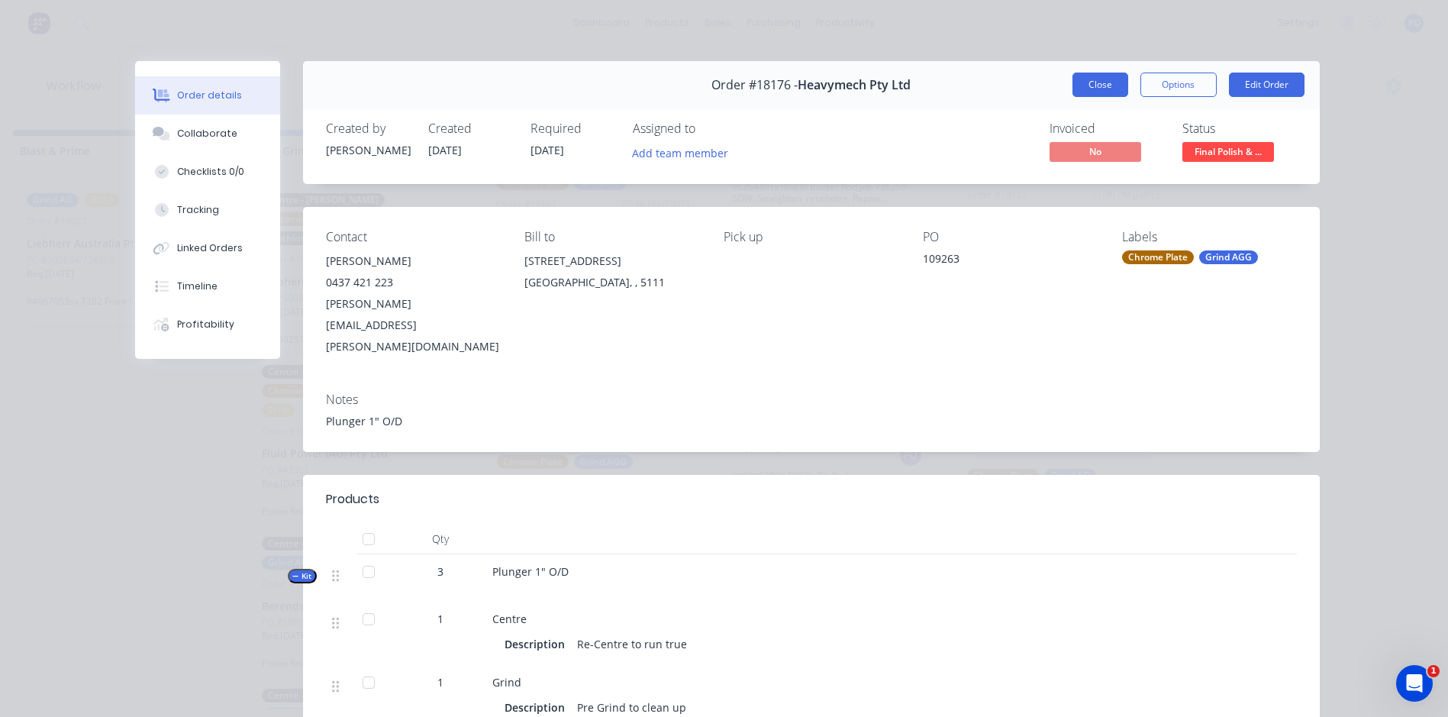
click at [1108, 90] on button "Close" at bounding box center [1100, 85] width 56 height 24
